Goal: Navigation & Orientation: Find specific page/section

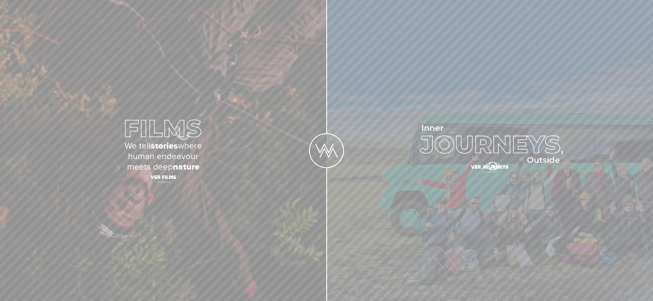
click at [492, 166] on span "Ver journeys" at bounding box center [490, 168] width 204 height 12
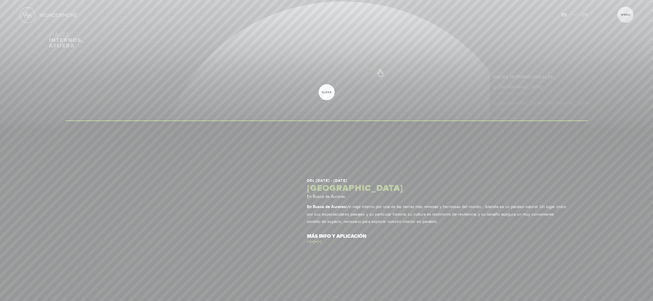
click at [380, 0] on div "Inicio Viajes Internacionales Sobre Wondermore Viajes Pasados Viajes a la Medid…" at bounding box center [326, 0] width 653 height 0
click at [325, 91] on span "close" at bounding box center [327, 92] width 16 height 3
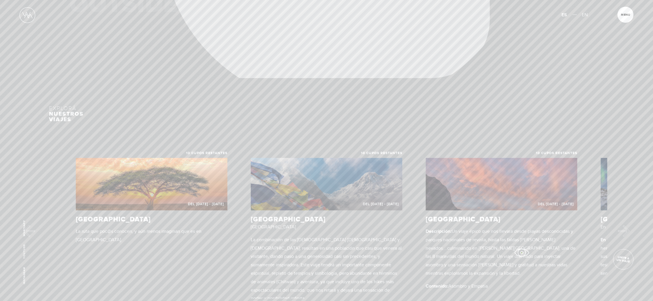
scroll to position [247, 0]
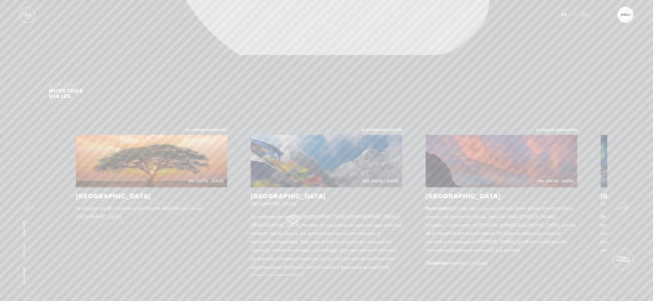
click at [293, 219] on p "La combinación de las religiones hinduísta y budista, resultan en una población…" at bounding box center [327, 246] width 152 height 67
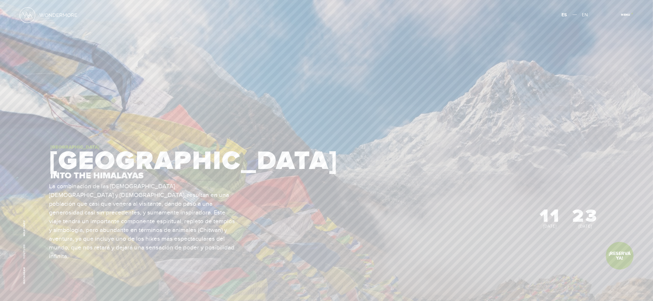
click at [632, 13] on article "Menu Cerrar" at bounding box center [625, 15] width 16 height 16
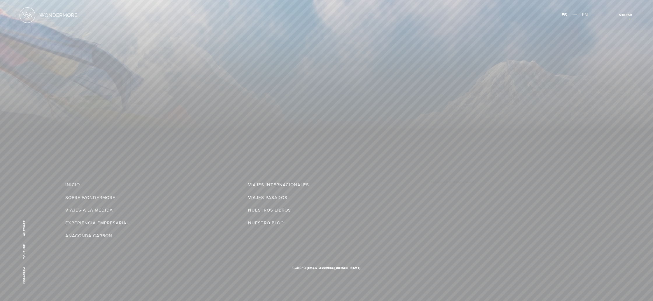
click at [629, 19] on article "Menu Cerrar" at bounding box center [625, 15] width 16 height 16
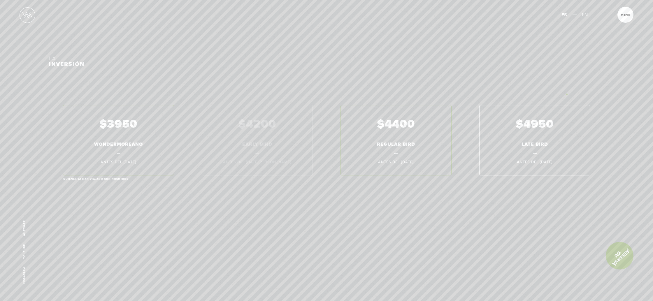
scroll to position [4127, 0]
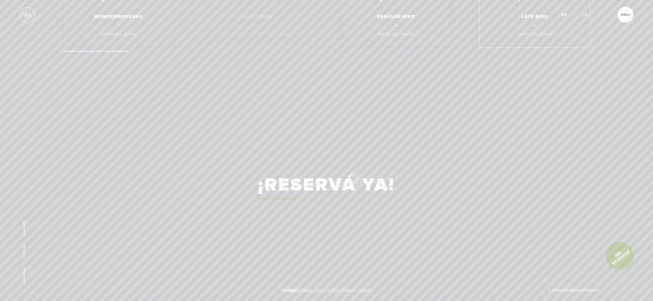
click at [343, 181] on link "¡Reservá Ya!" at bounding box center [326, 185] width 137 height 30
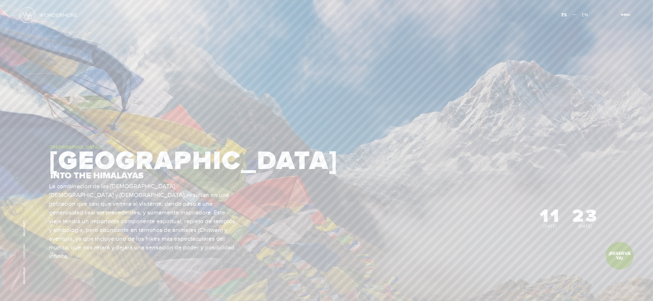
click at [632, 16] on span "Cerrar" at bounding box center [629, 16] width 20 height 6
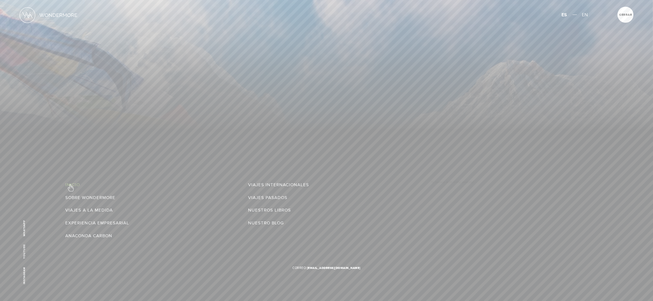
click at [70, 185] on link "Inicio" at bounding box center [72, 185] width 15 height 8
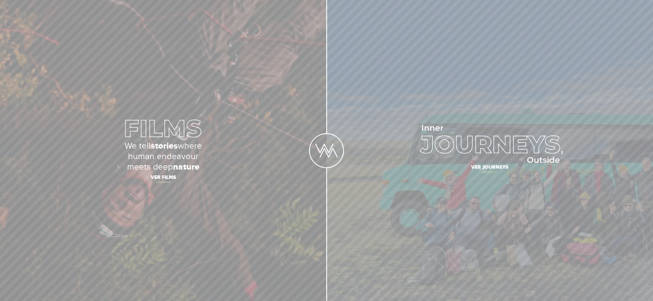
click at [480, 168] on span "Ver journeys" at bounding box center [490, 168] width 204 height 12
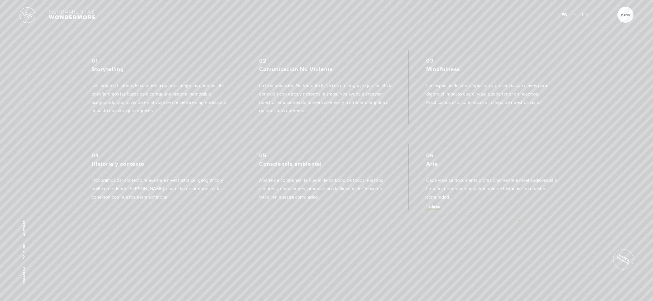
scroll to position [881, 0]
click at [622, 11] on article "Menu Cerrar" at bounding box center [625, 15] width 16 height 16
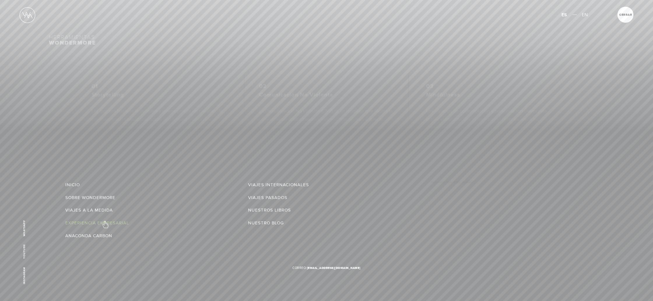
click at [105, 222] on link "Experiencia Empresarial" at bounding box center [97, 223] width 64 height 8
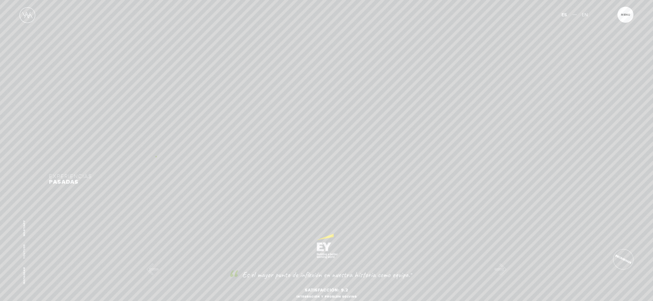
scroll to position [828, 0]
click at [501, 138] on button "Next" at bounding box center [503, 137] width 12 height 12
click at [498, 140] on button "Next" at bounding box center [503, 137] width 12 height 12
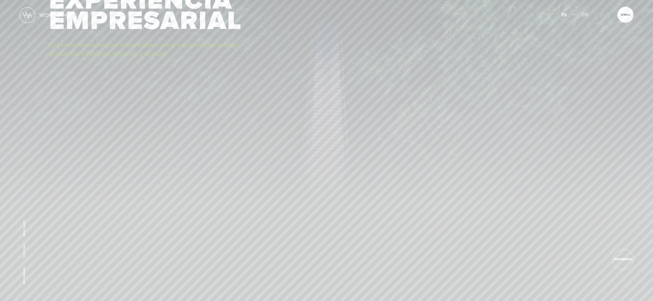
scroll to position [0, 0]
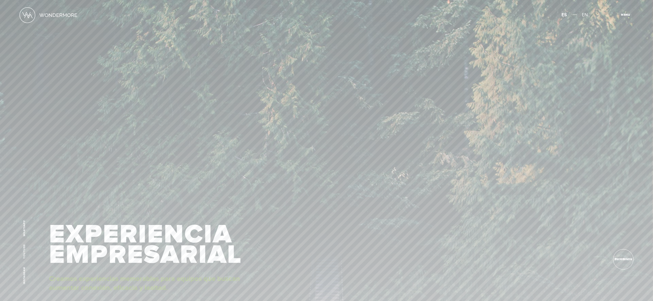
click at [629, 17] on span "Cerrar" at bounding box center [629, 16] width 20 height 6
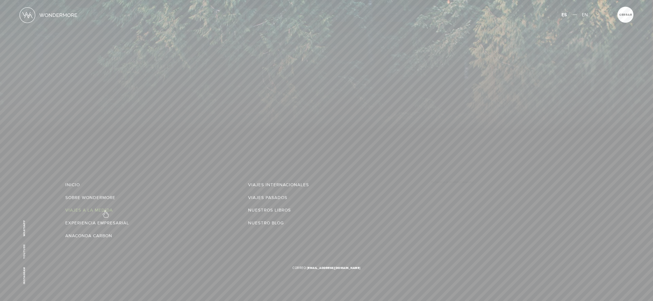
click at [105, 211] on link "Viajes a la Medida" at bounding box center [89, 210] width 48 height 8
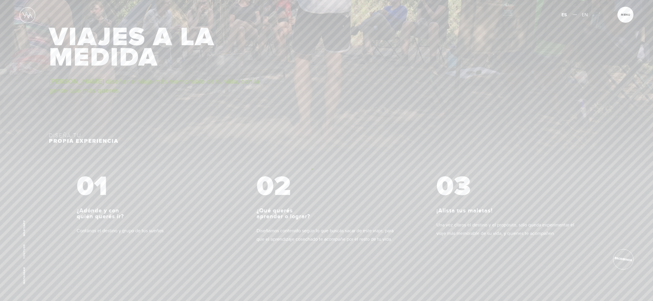
scroll to position [228, 0]
